Goal: Task Accomplishment & Management: Complete application form

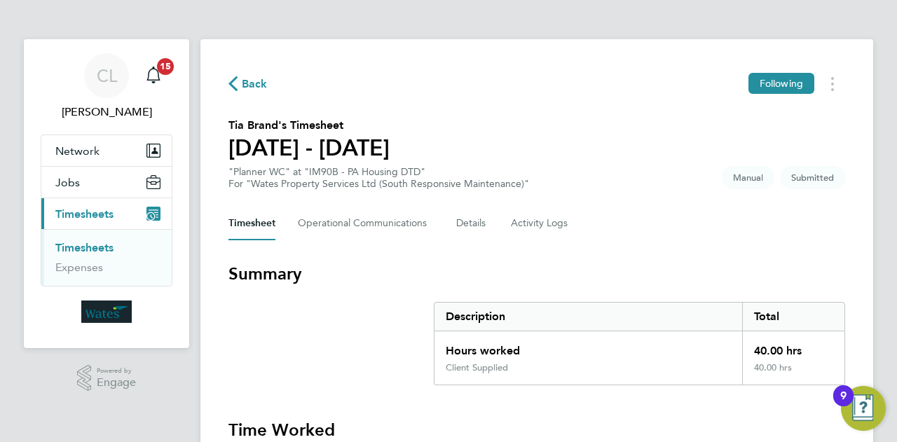
scroll to position [18, 0]
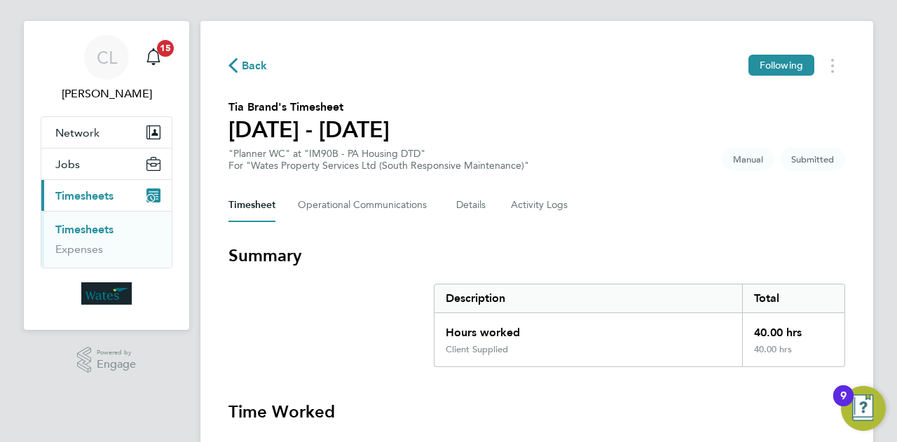
drag, startPoint x: 0, startPoint y: 0, endPoint x: 689, endPoint y: 224, distance: 725.0
click at [689, 215] on div "Timesheet Operational Communications Details Activity Logs" at bounding box center [536, 205] width 617 height 34
drag, startPoint x: 627, startPoint y: 208, endPoint x: 197, endPoint y: 213, distance: 430.2
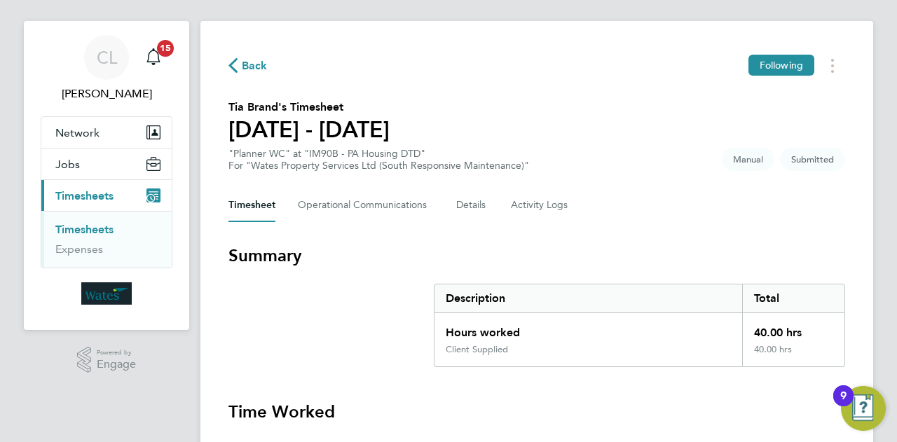
drag, startPoint x: 683, startPoint y: 271, endPoint x: 660, endPoint y: 244, distance: 35.8
click at [620, 153] on section "Tia Brand's Timesheet [DATE] - [DATE] "Planner WC" at "IM90B - PA Housing DTD" …" at bounding box center [536, 135] width 617 height 73
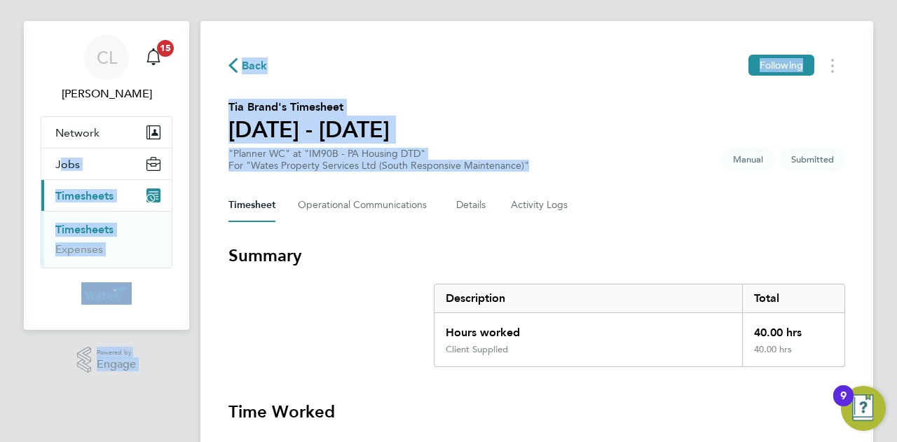
drag, startPoint x: 545, startPoint y: 165, endPoint x: 184, endPoint y: 141, distance: 361.7
click at [605, 58] on div "Back Following" at bounding box center [536, 66] width 617 height 22
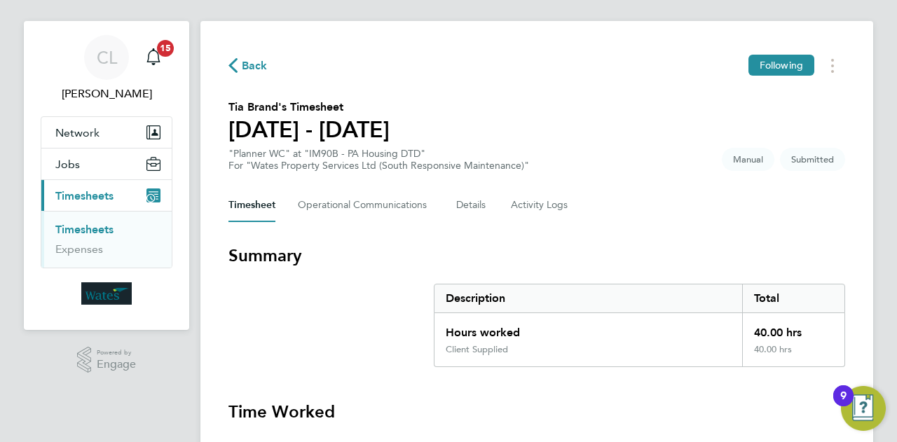
drag, startPoint x: 720, startPoint y: 226, endPoint x: 712, endPoint y: 226, distance: 8.4
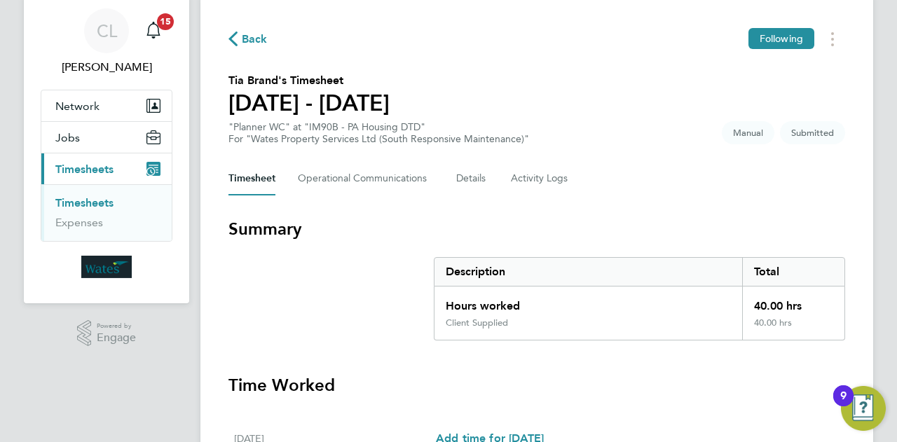
scroll to position [0, 0]
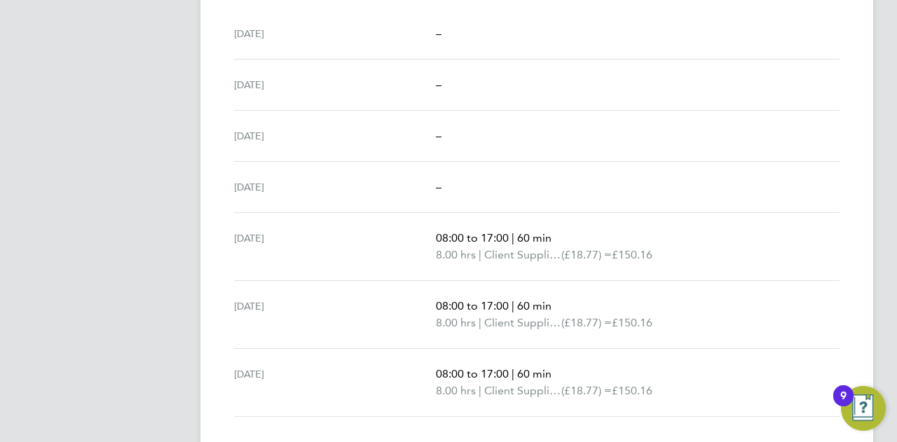
scroll to position [476, 0]
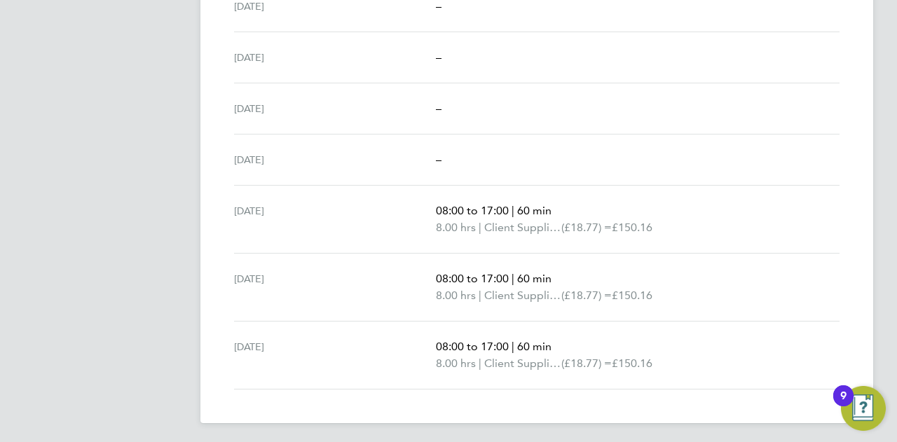
drag, startPoint x: 416, startPoint y: 197, endPoint x: 721, endPoint y: 373, distance: 352.2
click at [722, 376] on ul "[DATE] – [DATE] – [DATE] – [DATE] – [DATE] 08:00 to 17:00 | 60 min 8.00 hrs | C…" at bounding box center [536, 185] width 617 height 408
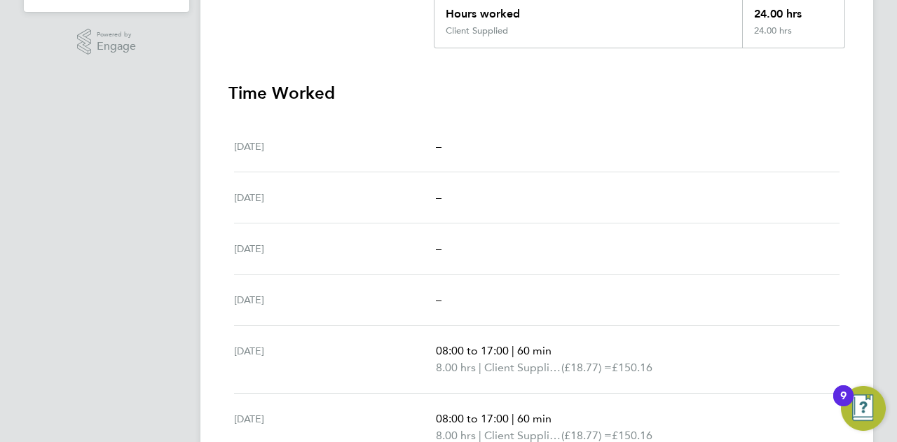
click at [722, 303] on div "–" at bounding box center [638, 299] width 404 height 17
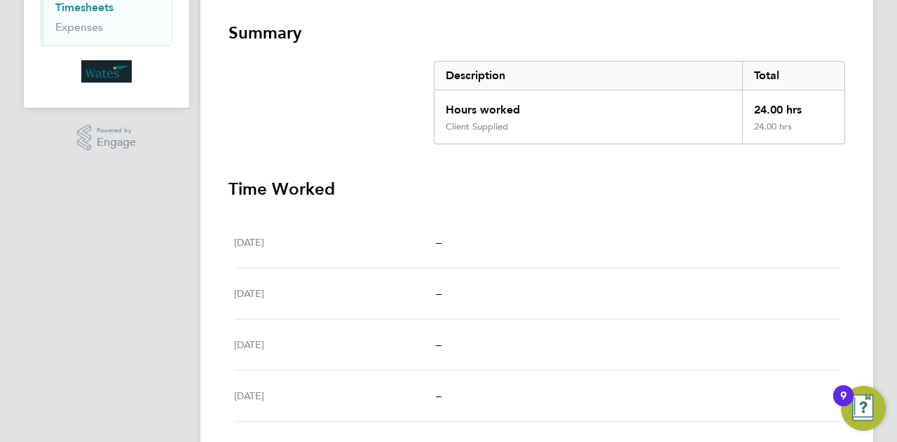
scroll to position [0, 0]
